Goal: Navigation & Orientation: Find specific page/section

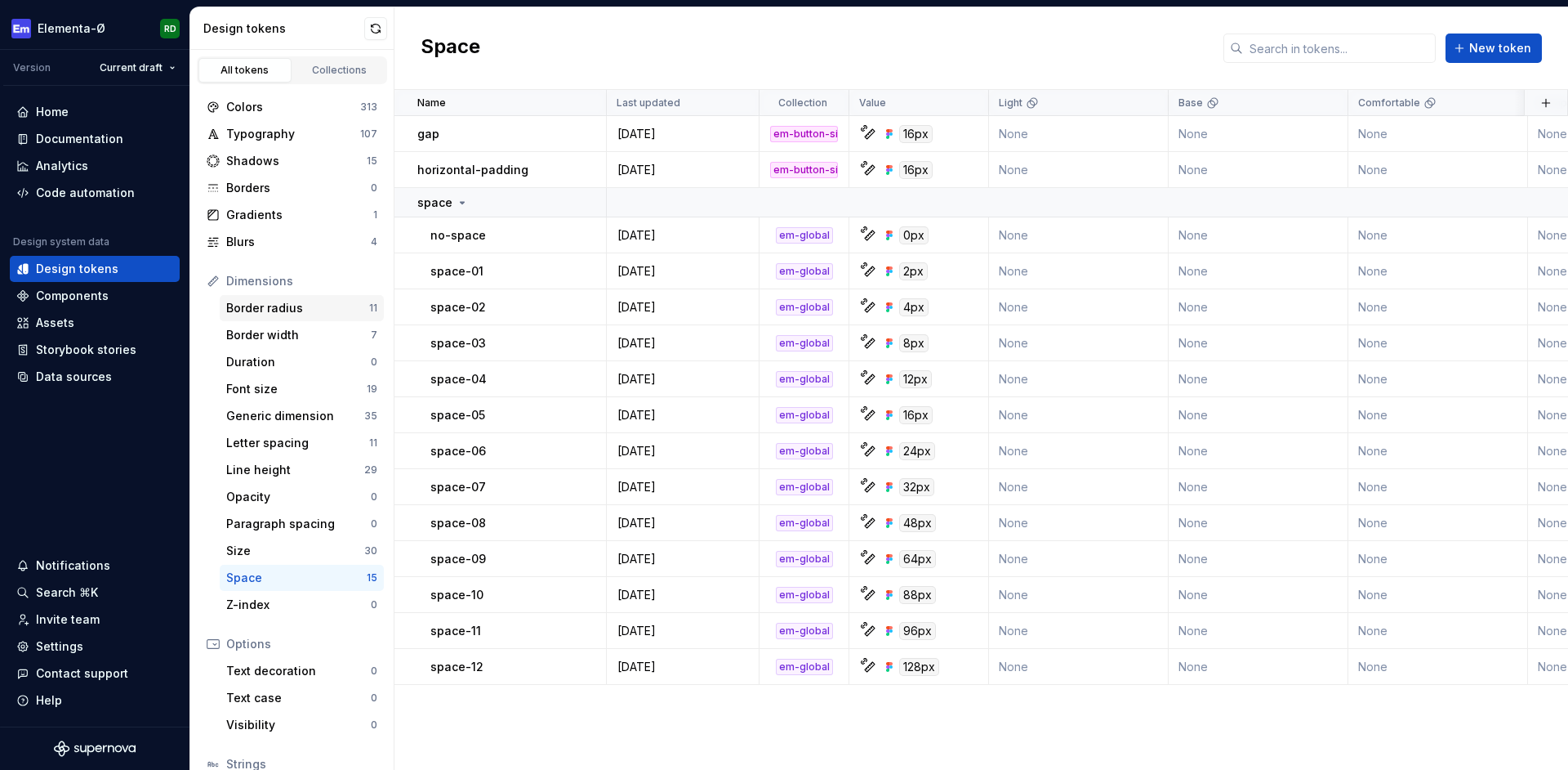
click at [278, 308] on div "Border radius" at bounding box center [297, 308] width 143 height 16
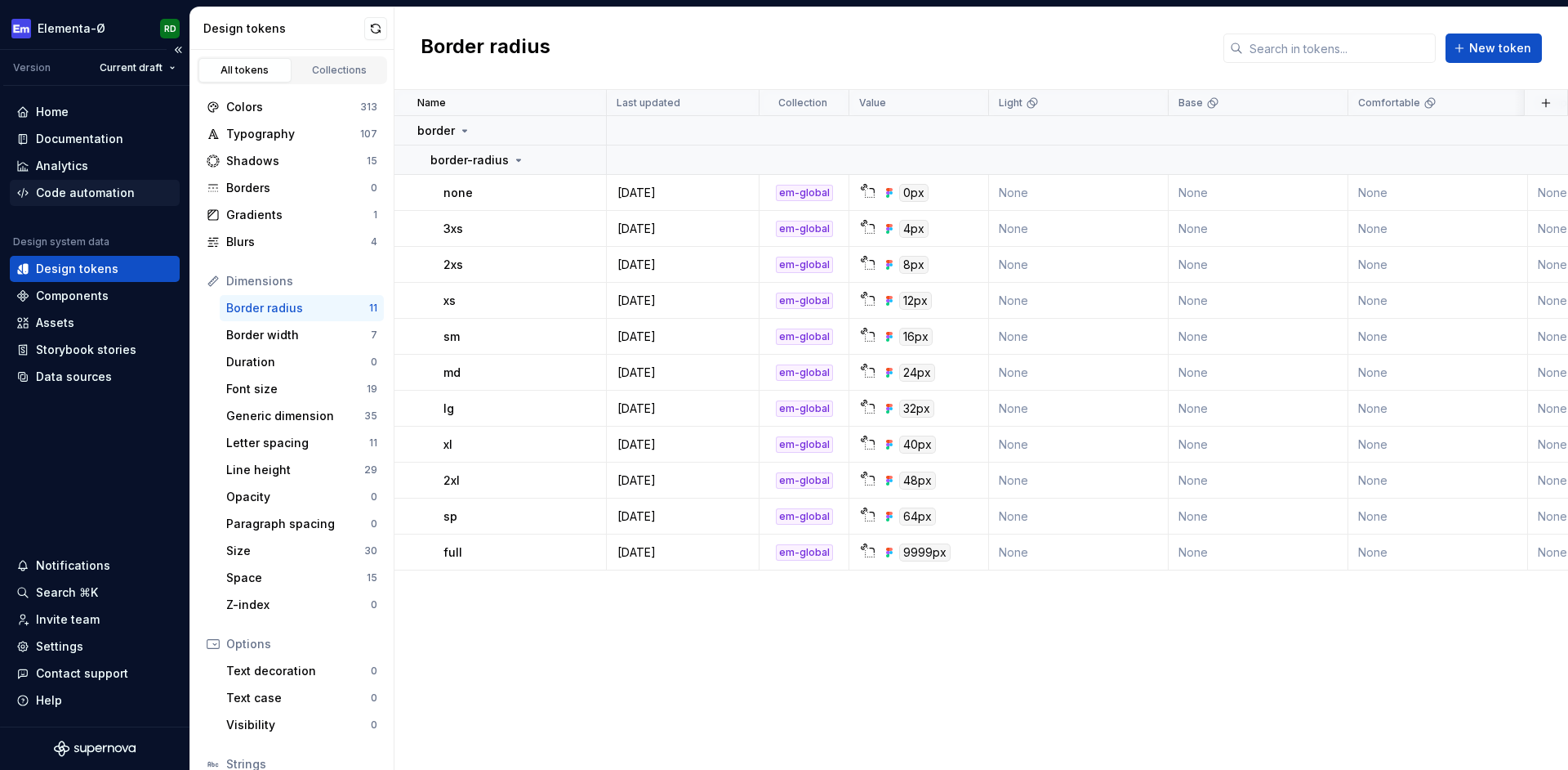
click at [87, 195] on div "Code automation" at bounding box center [85, 193] width 99 height 16
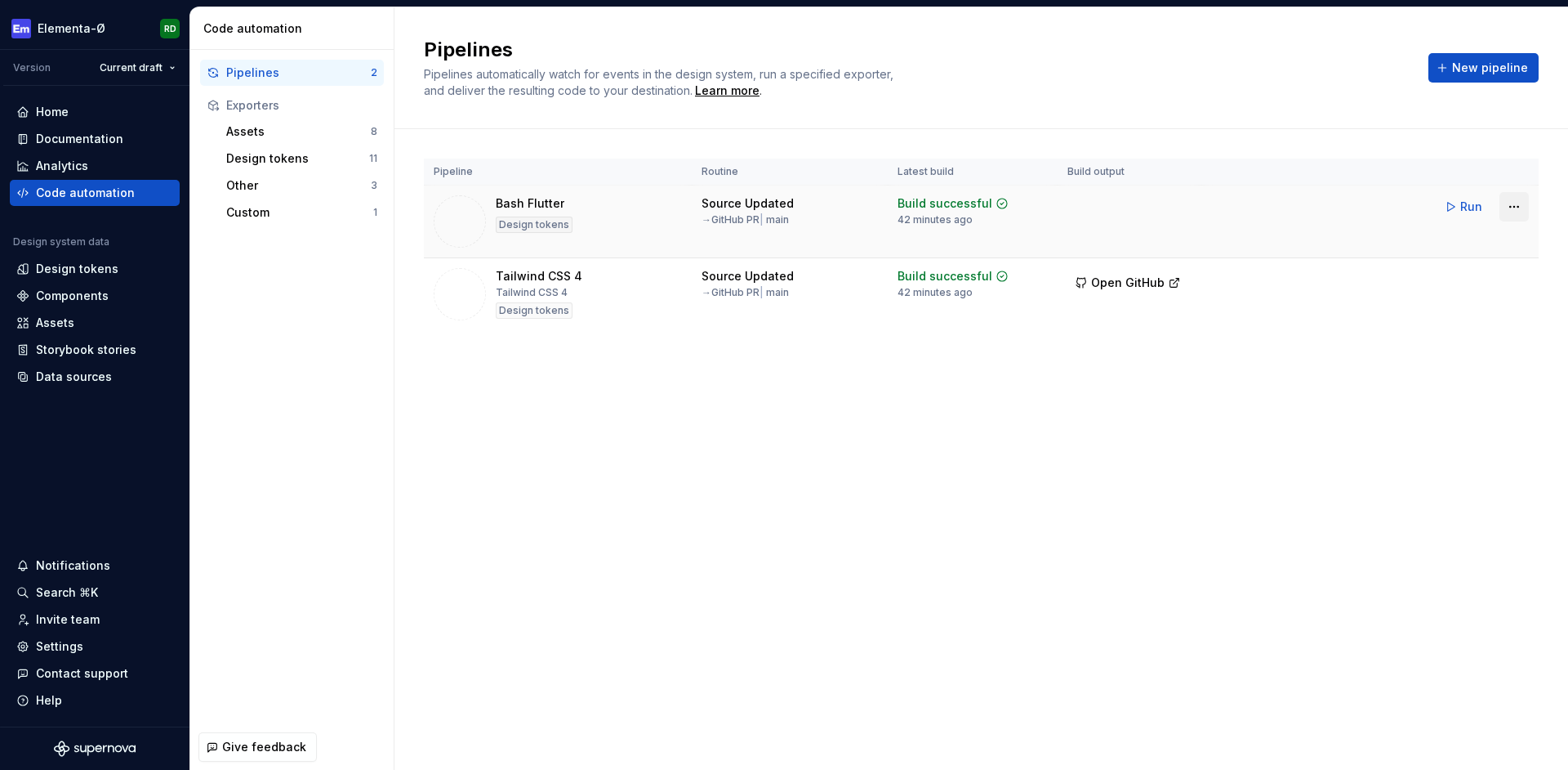
click at [1512, 209] on html "Elementa-Ø RD Version Current draft Home Documentation Analytics Code automatio…" at bounding box center [784, 385] width 1568 height 770
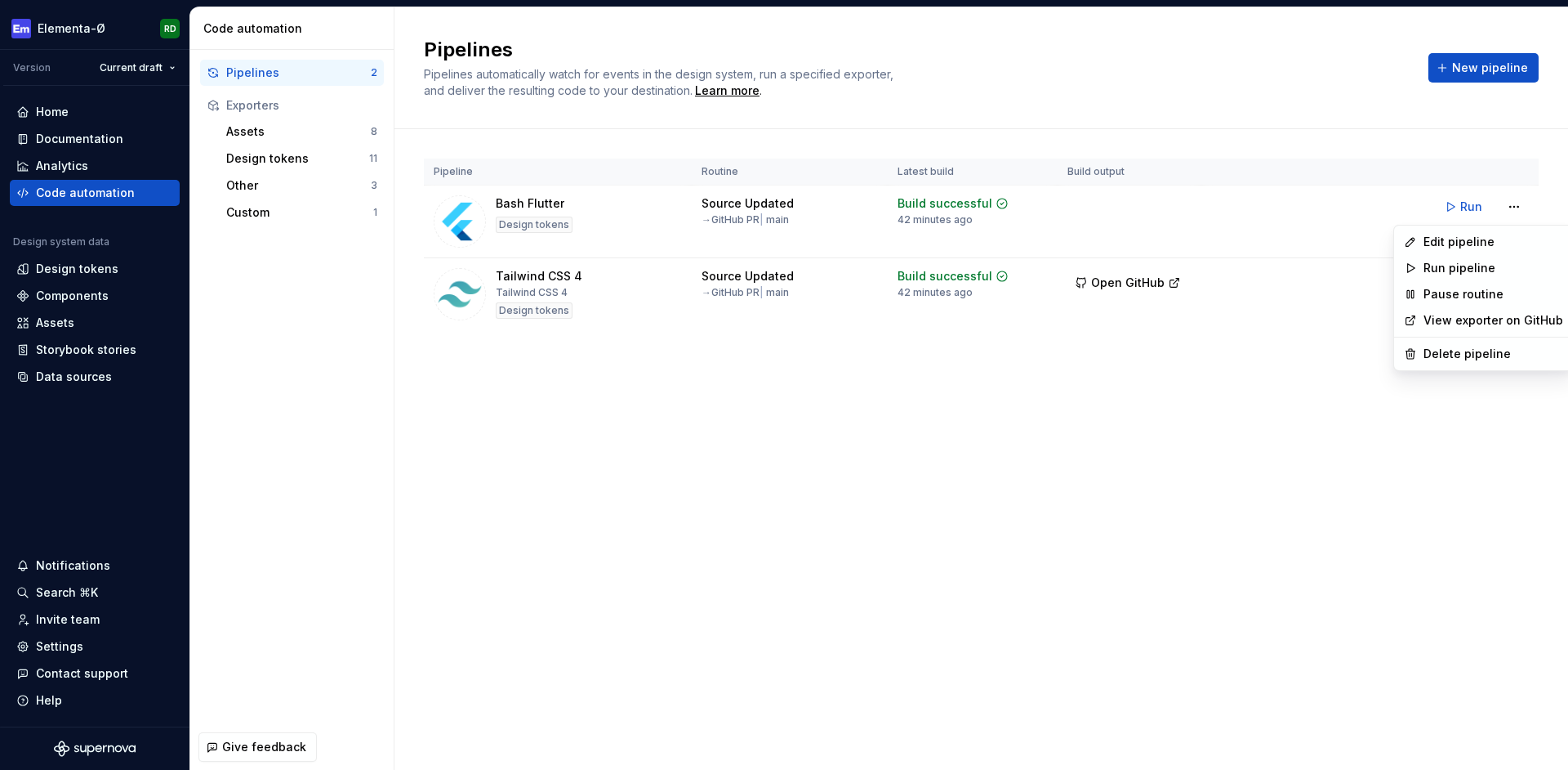
click at [1175, 424] on html "Elementa-Ø RD Version Current draft Home Documentation Analytics Code automatio…" at bounding box center [784, 385] width 1568 height 770
click at [951, 213] on div "42 minutes ago" at bounding box center [935, 219] width 75 height 13
click at [924, 222] on div "42 minutes ago" at bounding box center [935, 219] width 75 height 13
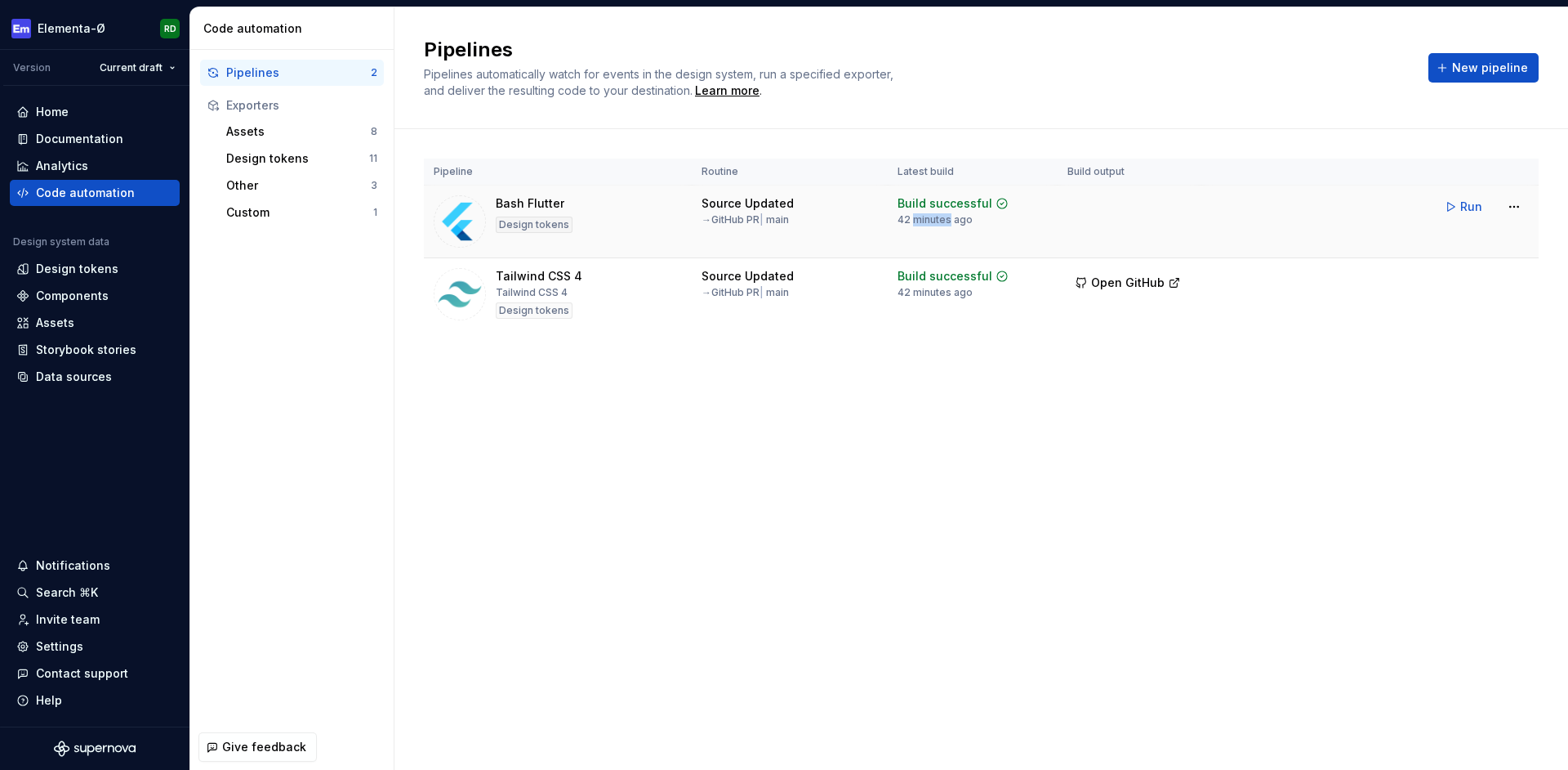
click at [924, 222] on div "42 minutes ago" at bounding box center [935, 219] width 75 height 13
click at [930, 201] on div "Build successful" at bounding box center [945, 203] width 95 height 16
click at [89, 270] on div "Design tokens" at bounding box center [78, 268] width 83 height 16
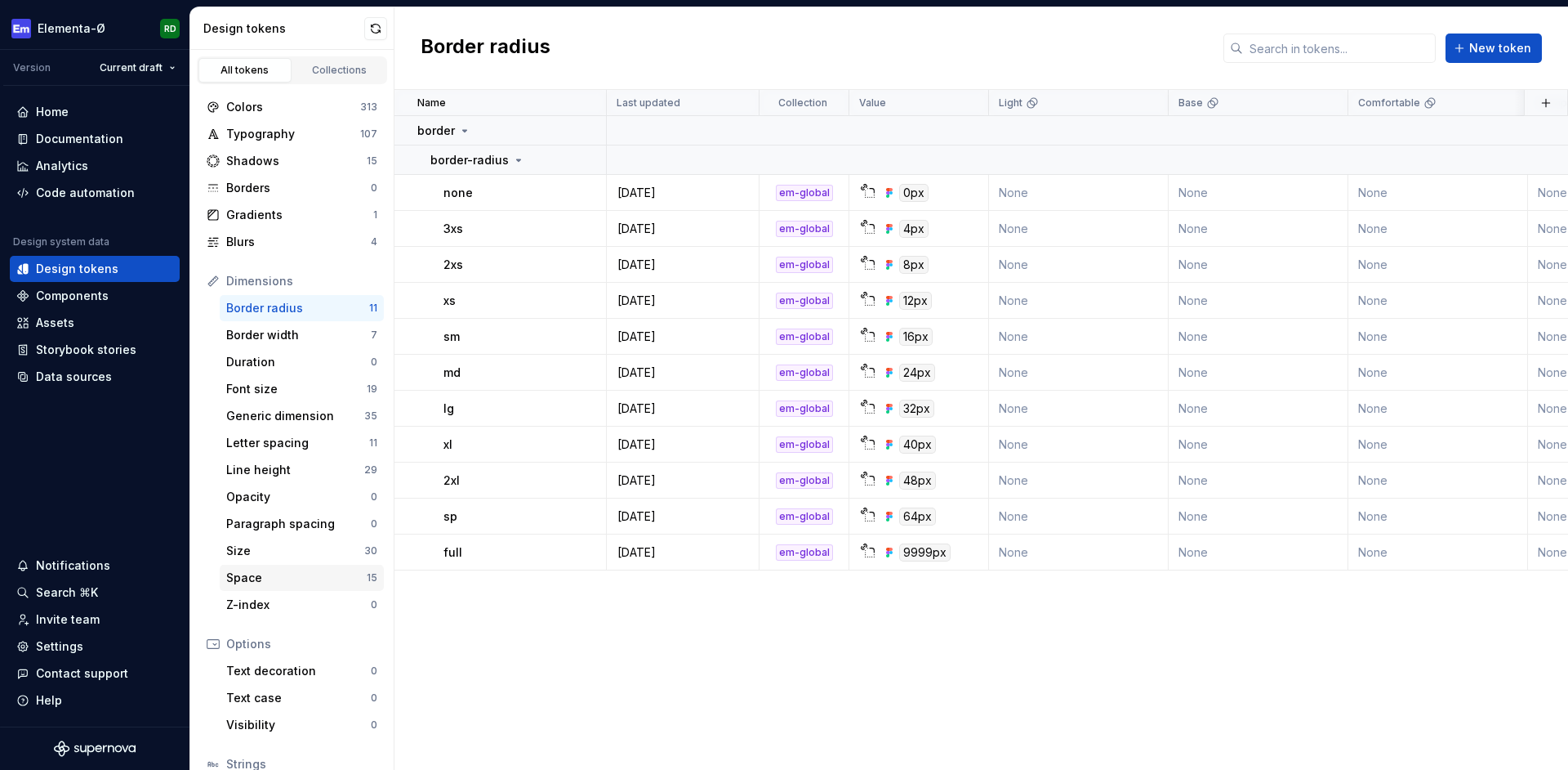
click at [284, 576] on div "Space" at bounding box center [297, 577] width 140 height 16
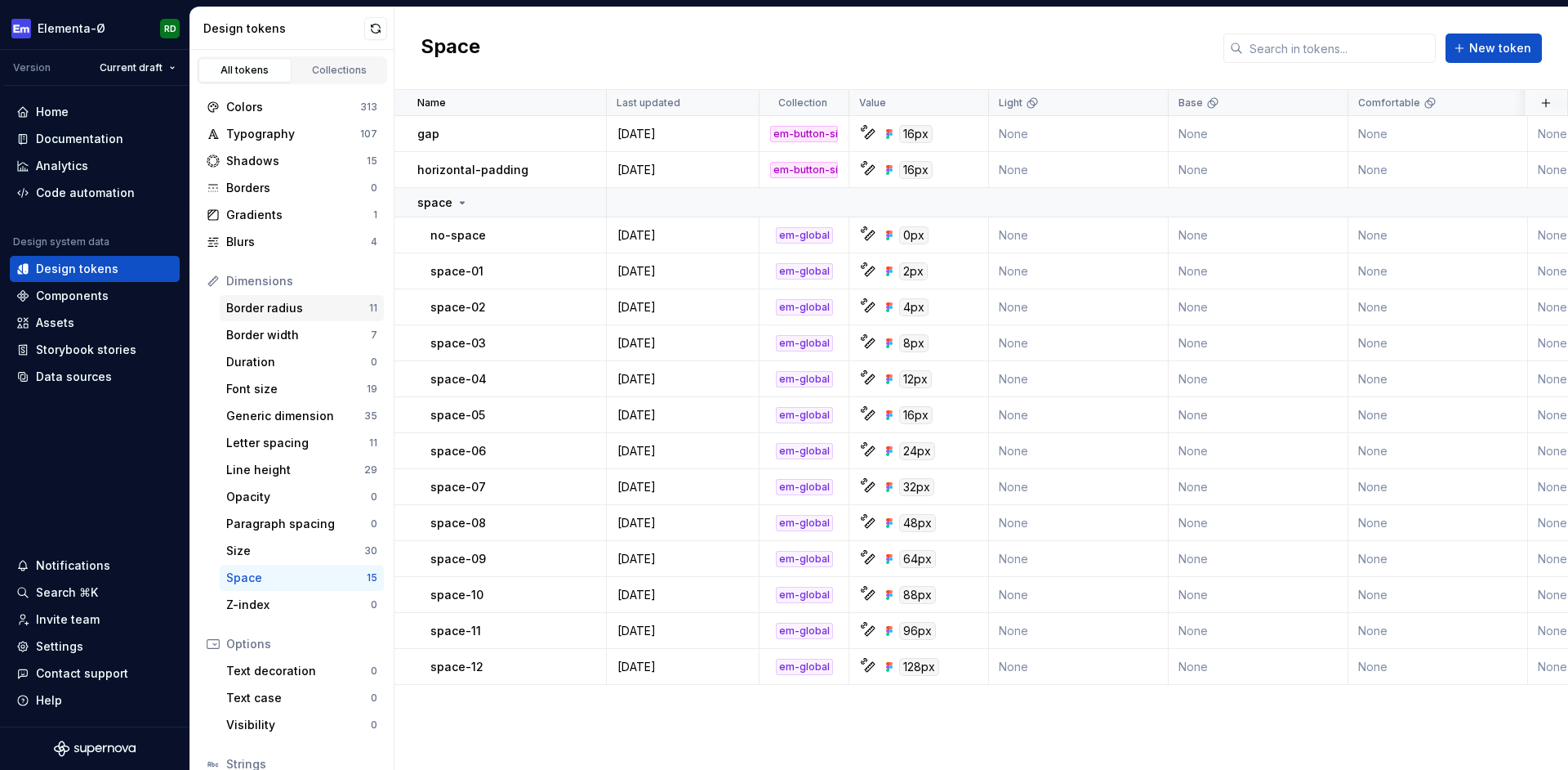
click at [294, 311] on div "Border radius" at bounding box center [297, 308] width 143 height 16
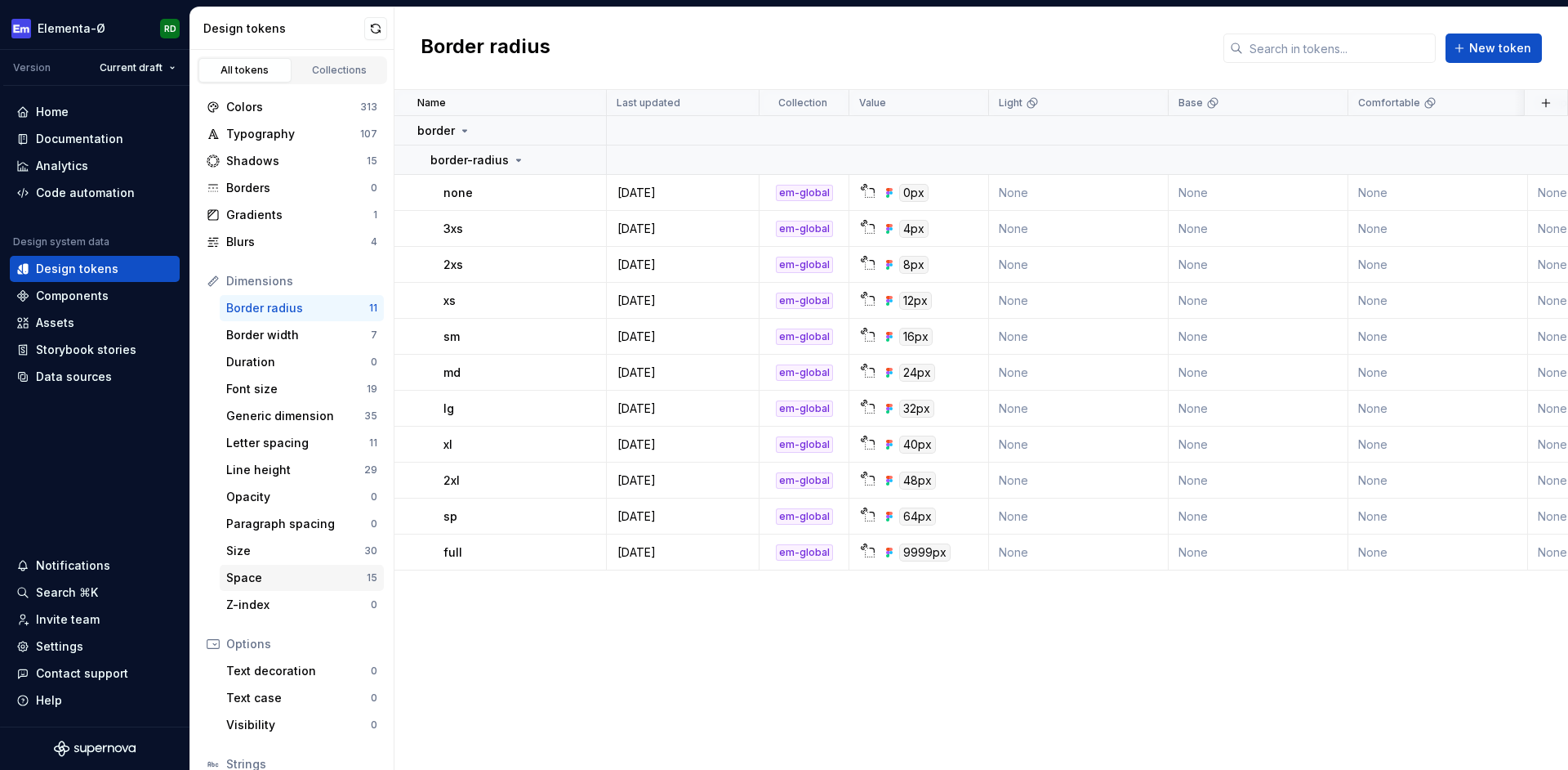
click at [263, 574] on div "Space" at bounding box center [297, 577] width 140 height 16
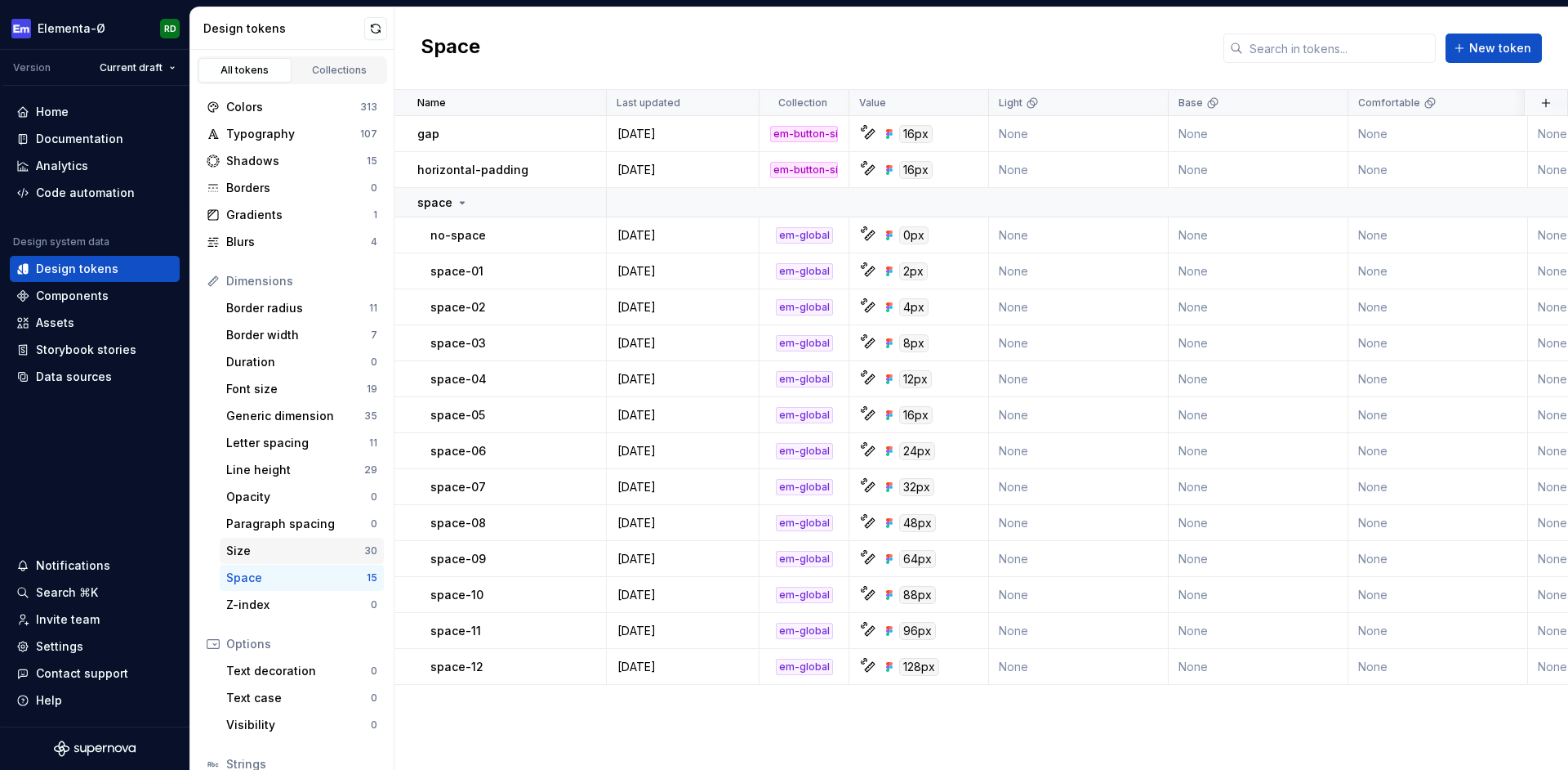
click at [255, 553] on div "Size" at bounding box center [295, 550] width 138 height 16
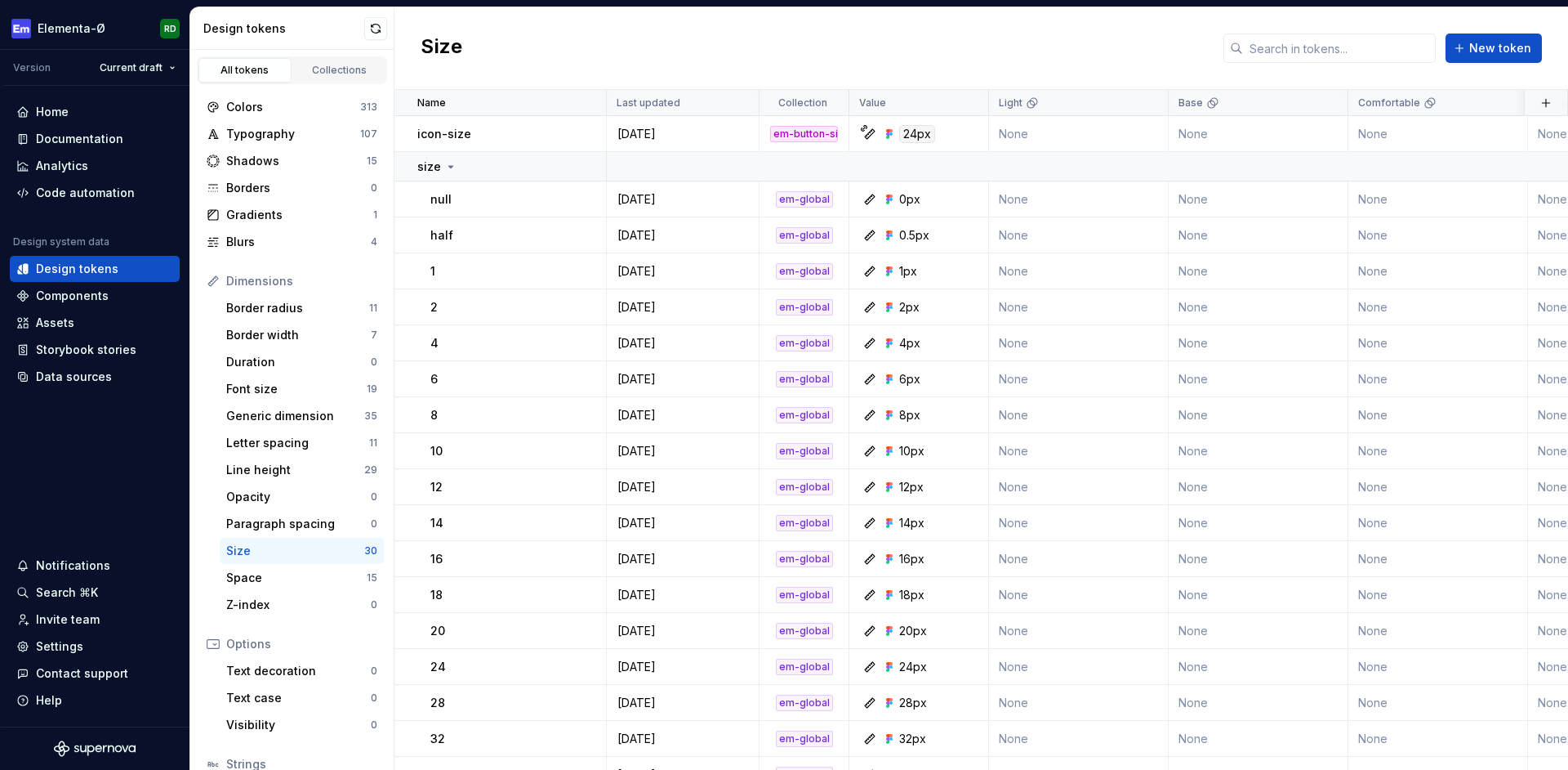
click at [823, 19] on div "Size New token" at bounding box center [981, 49] width 1173 height 83
click at [272, 589] on div "Space 15" at bounding box center [302, 577] width 164 height 26
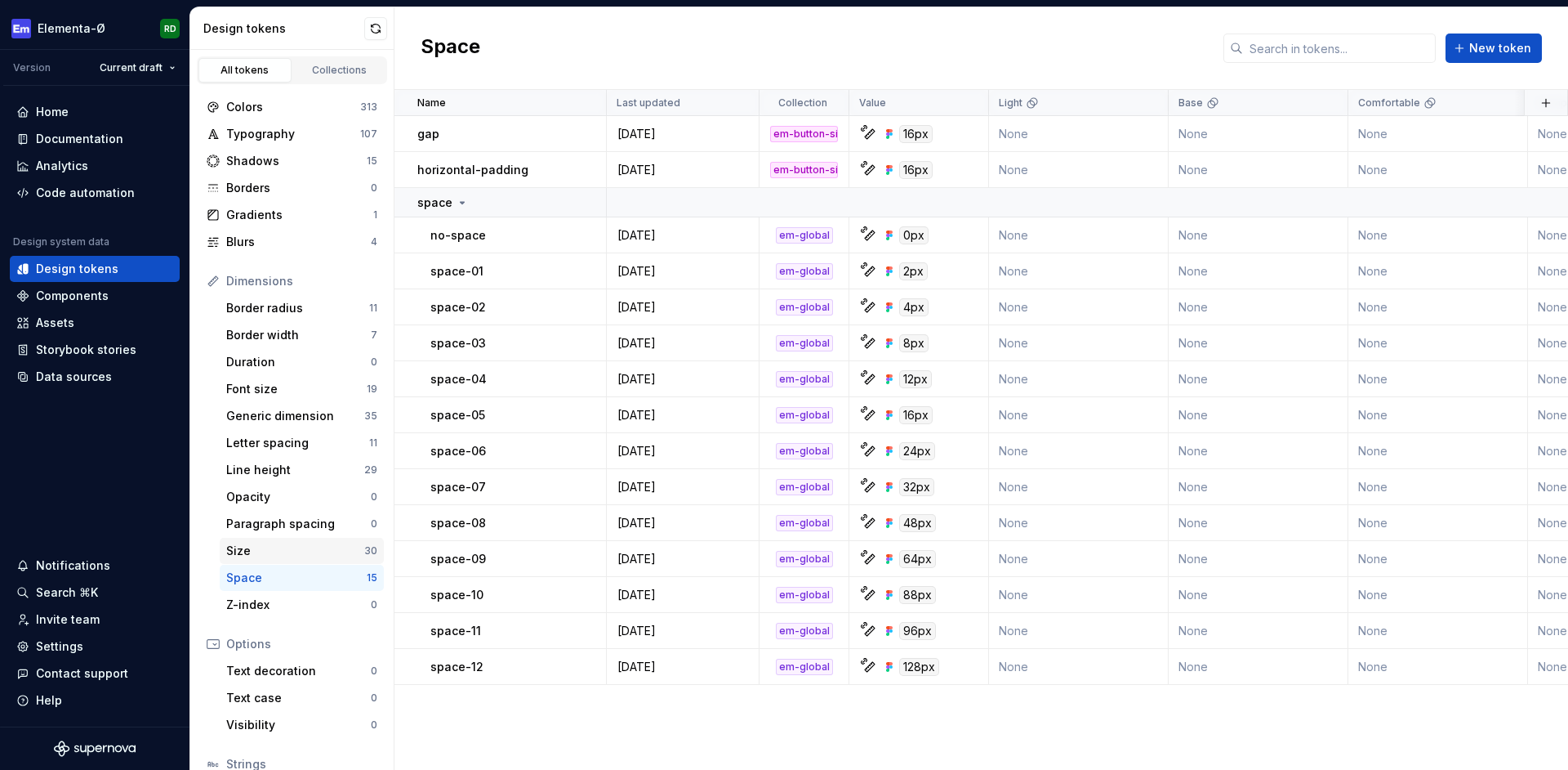
click at [260, 554] on div "Size" at bounding box center [295, 550] width 138 height 16
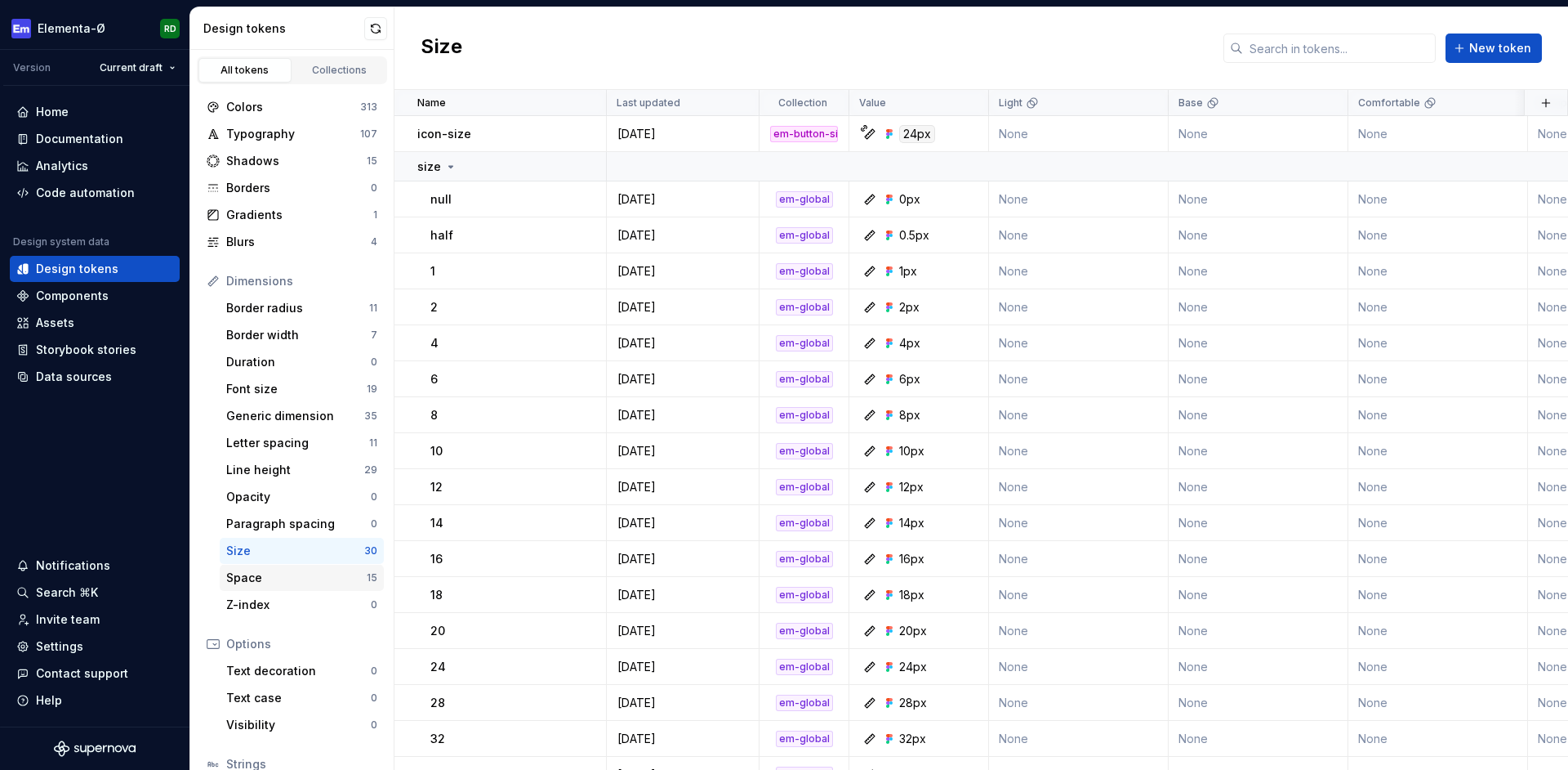
click at [271, 584] on div "Space" at bounding box center [297, 577] width 140 height 16
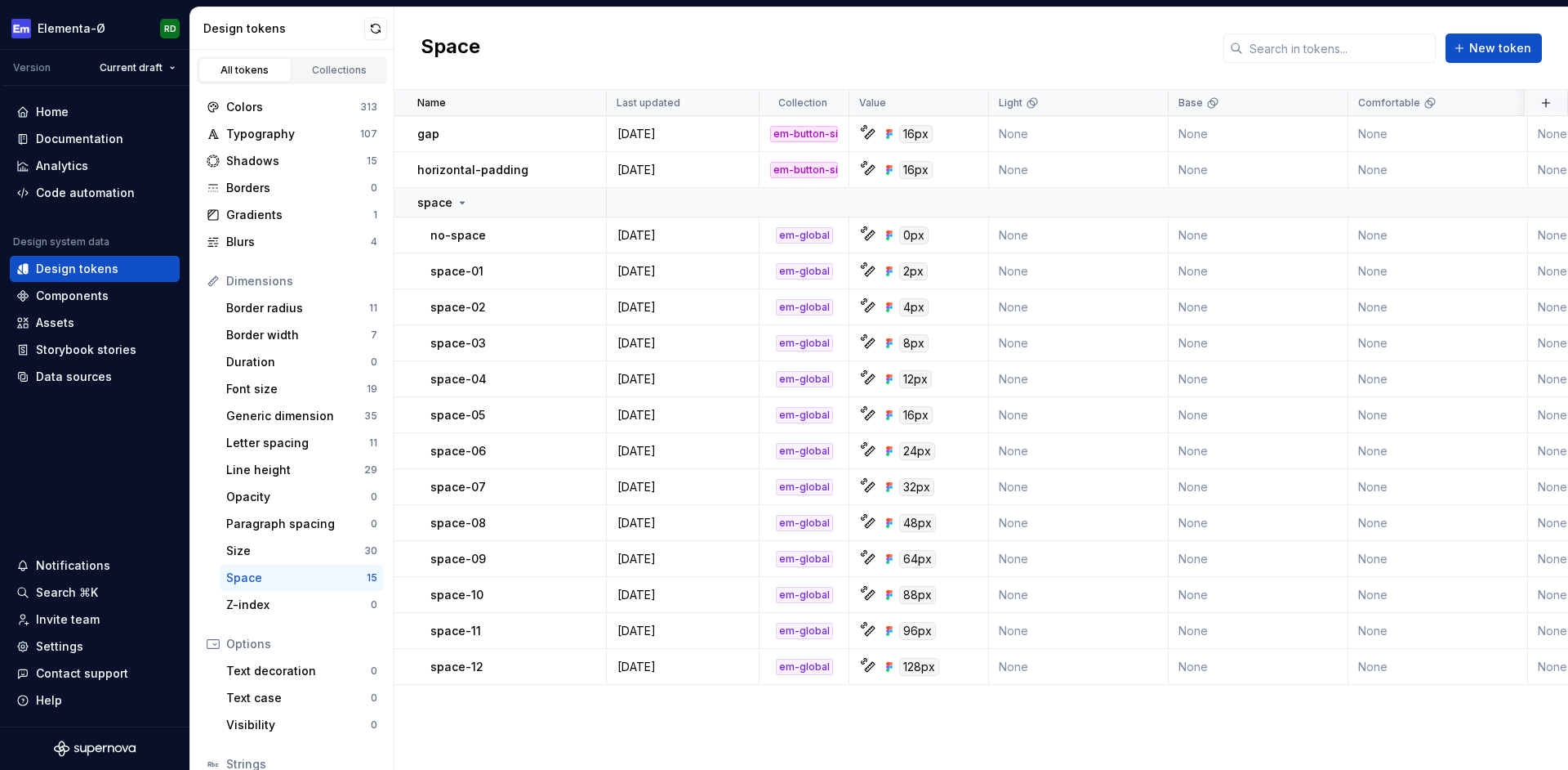
click at [699, 36] on div "Space New token" at bounding box center [981, 49] width 1173 height 83
